Goal: Task Accomplishment & Management: Manage account settings

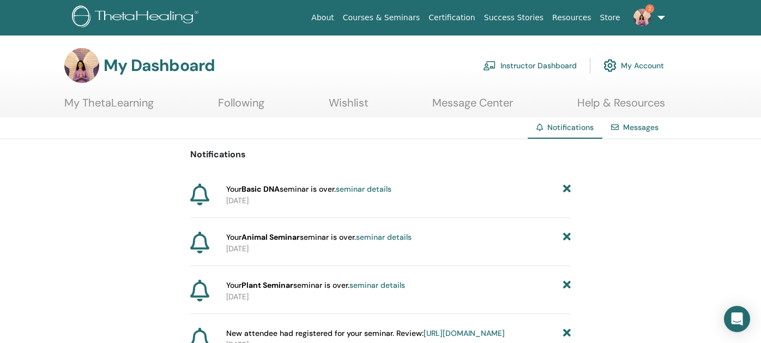
click at [516, 62] on link "Instructor Dashboard" at bounding box center [530, 65] width 94 height 24
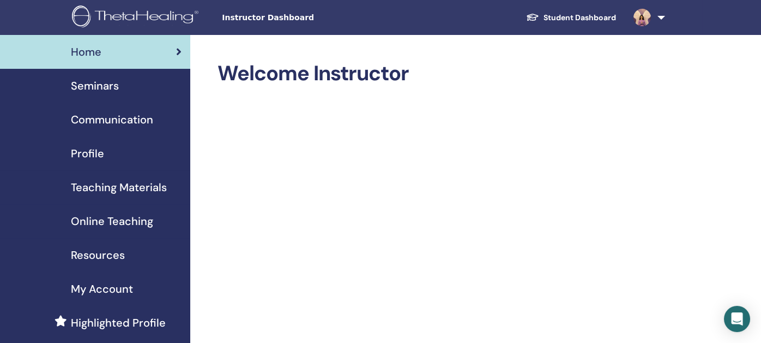
click at [97, 87] on span "Seminars" at bounding box center [95, 85] width 48 height 16
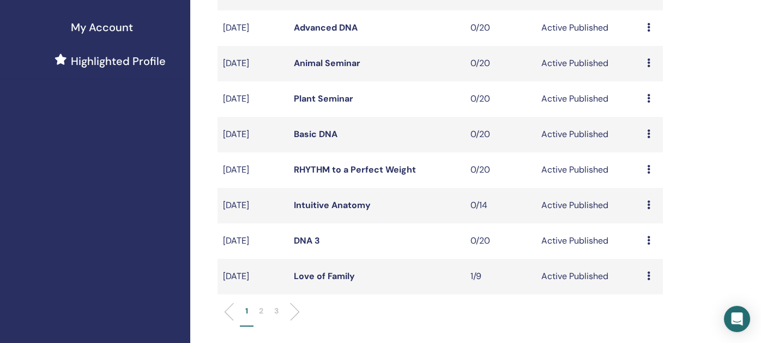
scroll to position [327, 0]
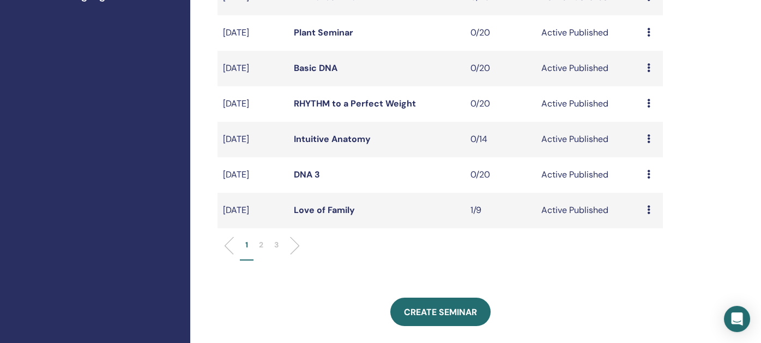
click at [260, 246] on p "2" at bounding box center [261, 244] width 4 height 11
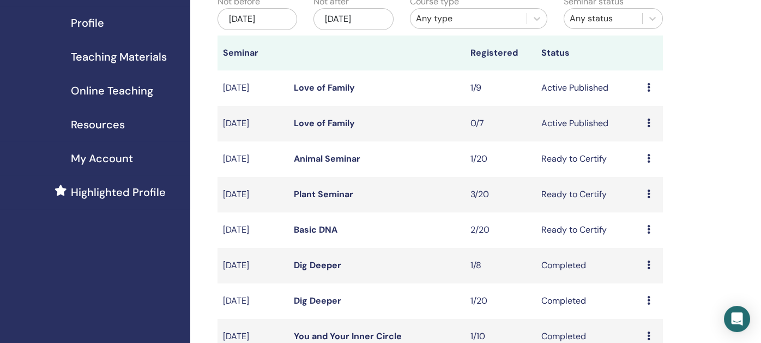
scroll to position [109, 0]
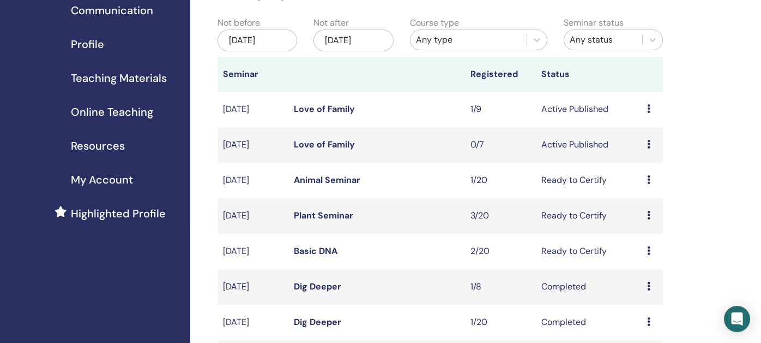
click at [319, 178] on link "Animal Seminar" at bounding box center [327, 179] width 67 height 11
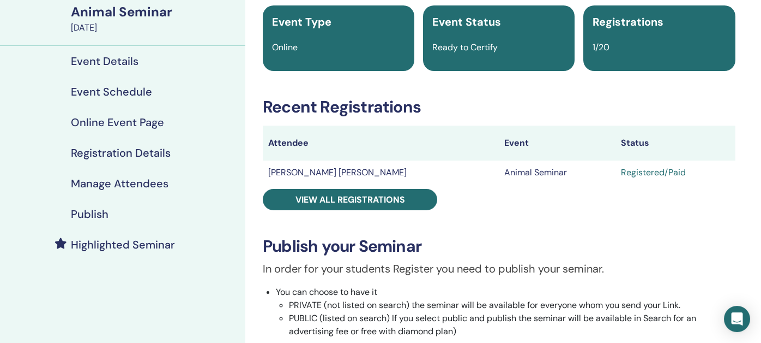
scroll to position [109, 0]
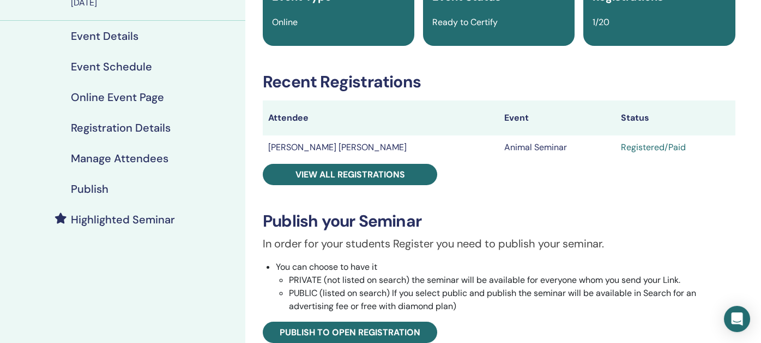
click at [100, 157] on h4 "Manage Attendees" at bounding box center [120, 158] width 98 height 13
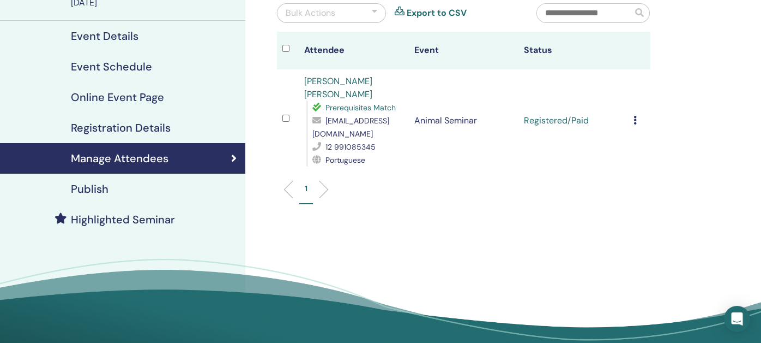
click at [635, 121] on icon at bounding box center [635, 120] width 3 height 9
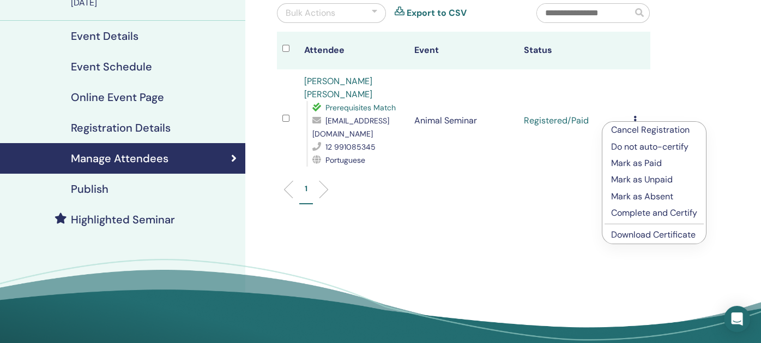
click at [629, 214] on p "Complete and Certify" at bounding box center [654, 212] width 86 height 13
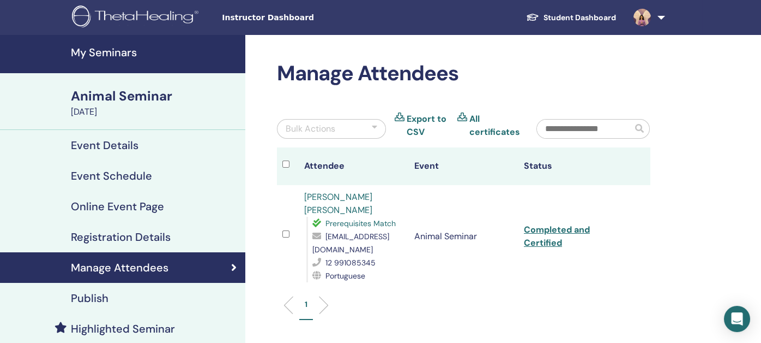
click at [101, 57] on h4 "My Seminars" at bounding box center [155, 52] width 168 height 13
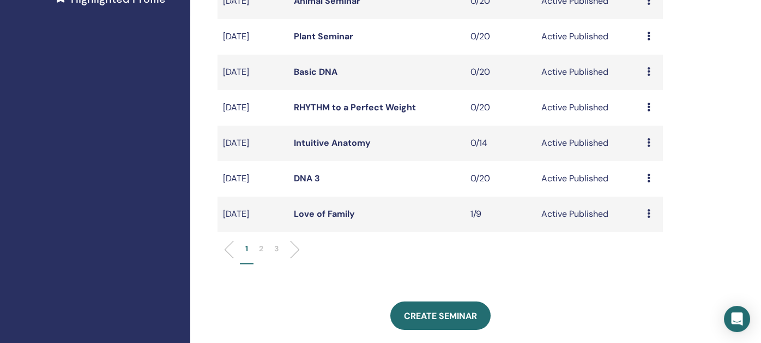
scroll to position [327, 0]
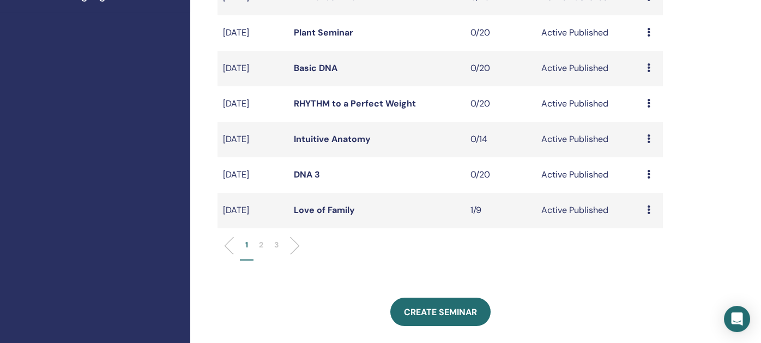
click at [261, 244] on p "2" at bounding box center [261, 244] width 4 height 11
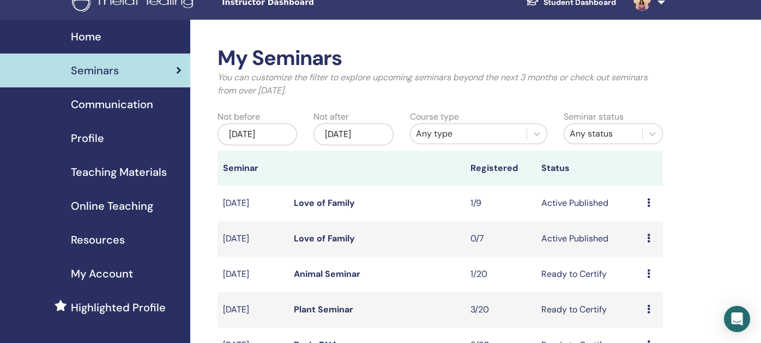
scroll to position [0, 0]
